Goal: Find specific page/section: Find specific page/section

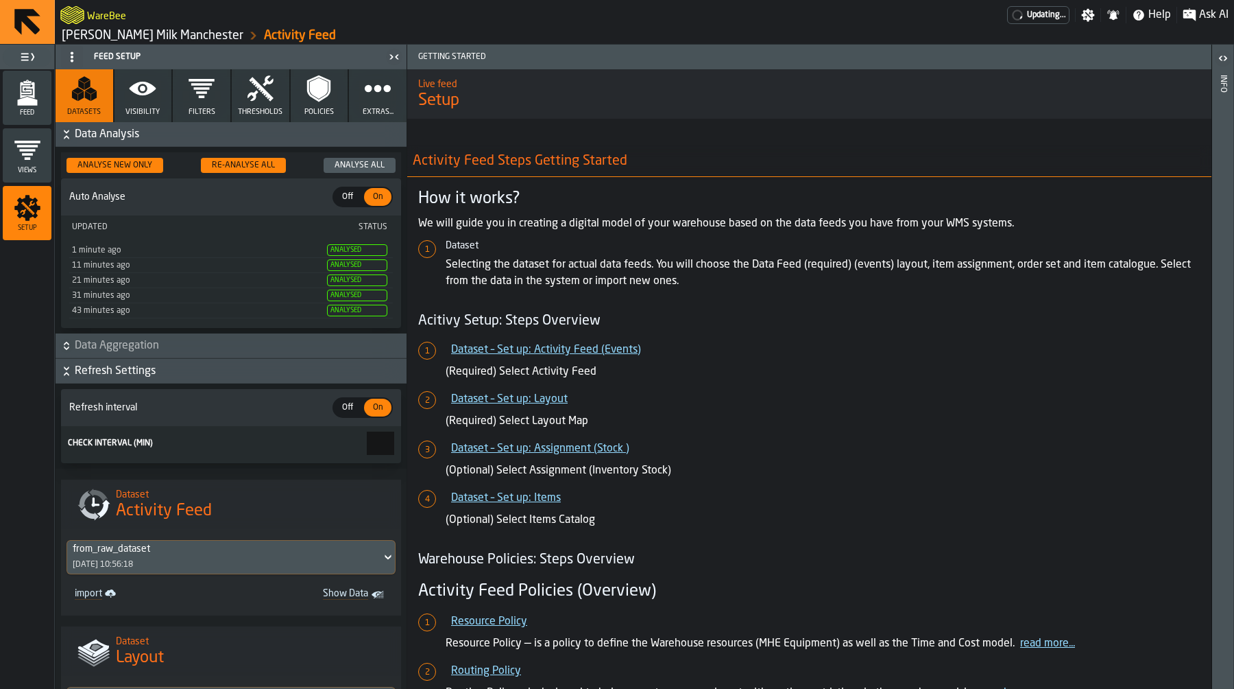
click at [121, 38] on link "[PERSON_NAME] Milk Manchester" at bounding box center [153, 35] width 182 height 15
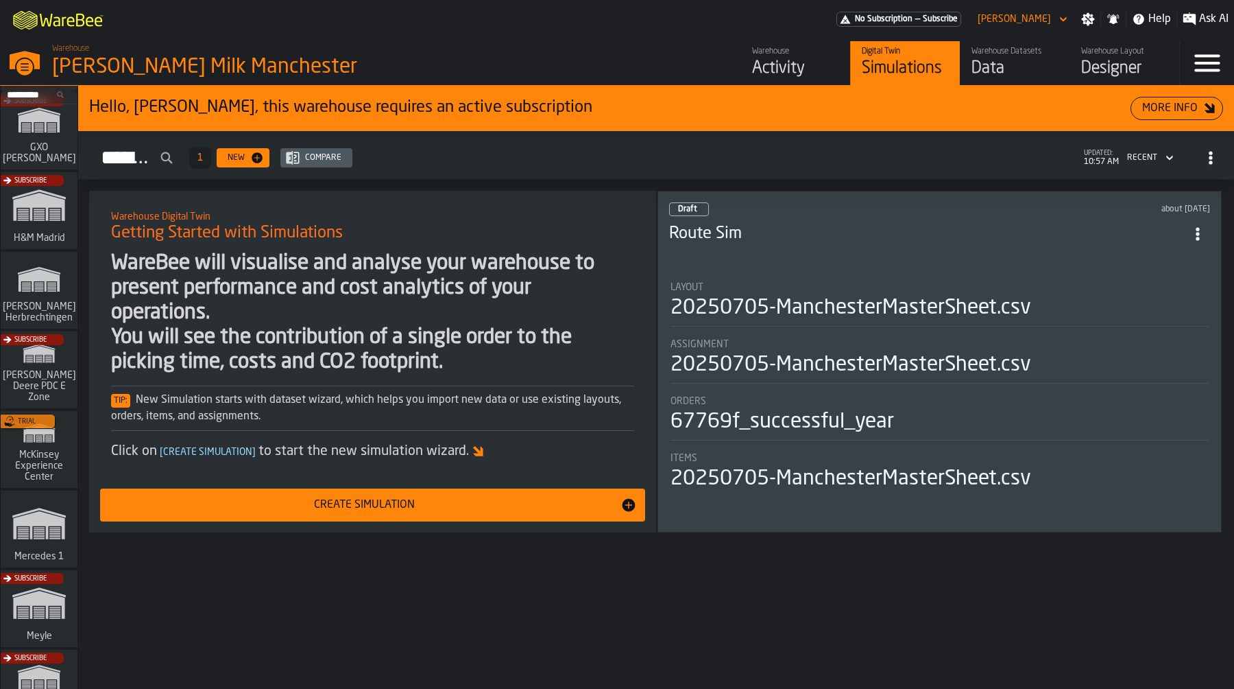
scroll to position [262, 0]
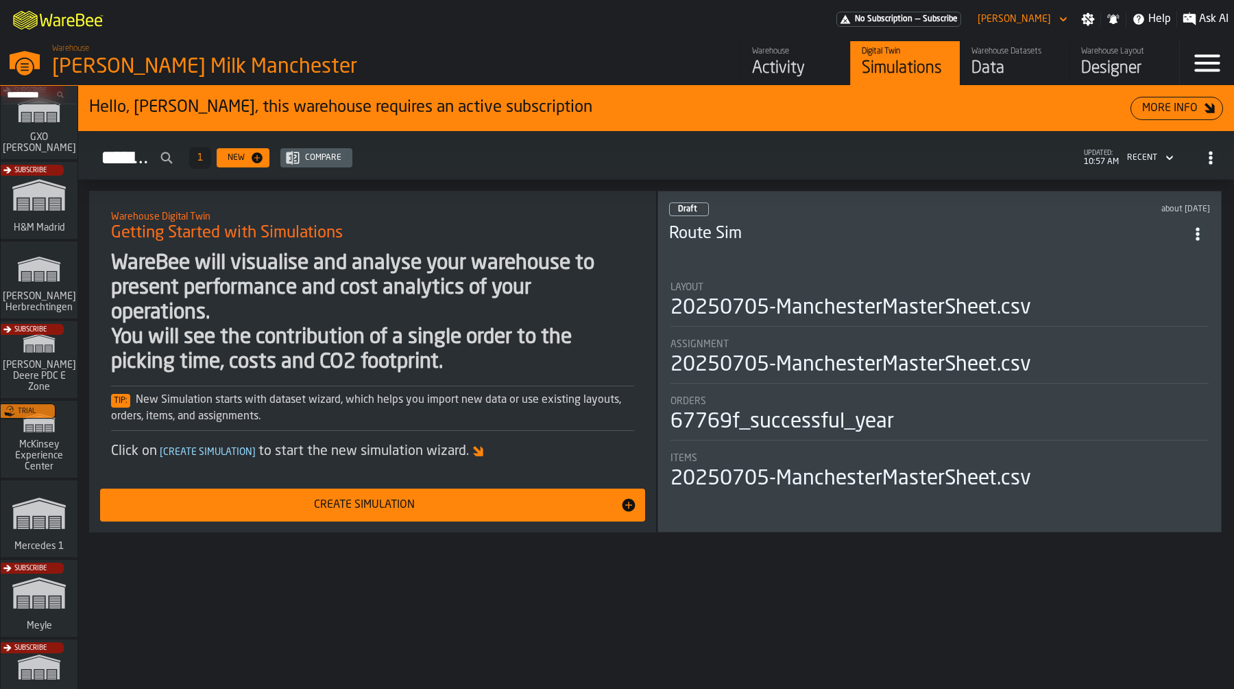
click at [36, 439] on div "Trial" at bounding box center [36, 443] width 77 height 80
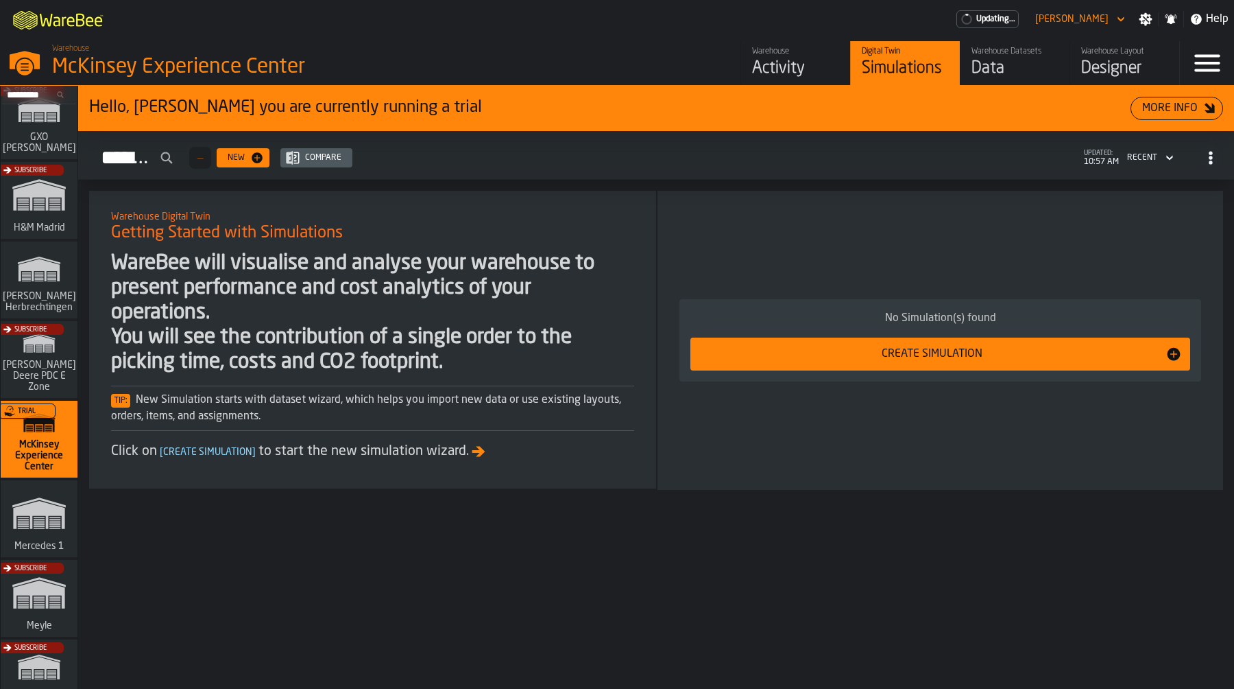
click at [1011, 64] on div "Data" at bounding box center [1015, 69] width 87 height 22
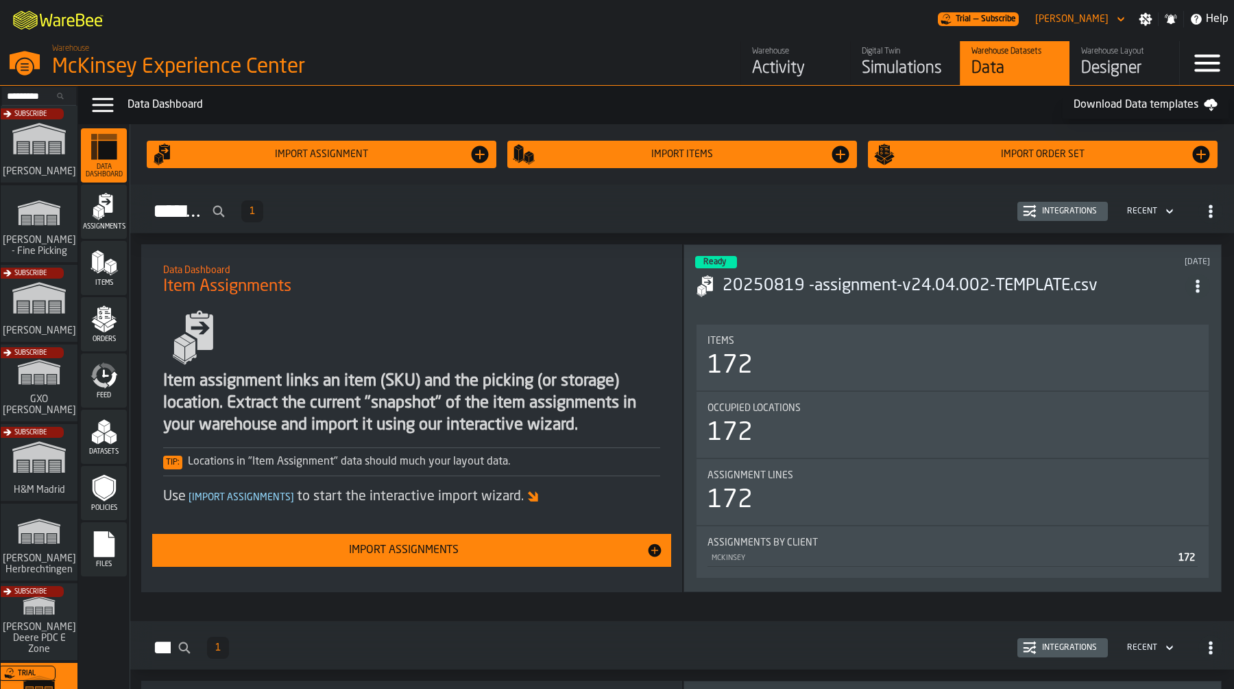
click at [892, 286] on h3 "20250819 -assignment-v24.04.002-TEMPLATE.csv" at bounding box center [954, 286] width 463 height 22
